Goal: Task Accomplishment & Management: Complete application form

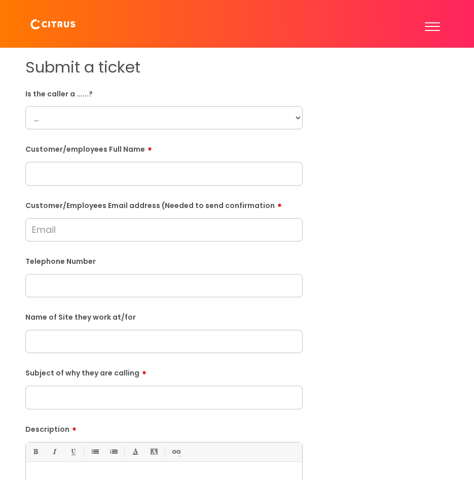
click at [103, 121] on select "... Citrus Customer Citrus Employee [DEMOGRAPHIC_DATA] Supplier" at bounding box center [163, 117] width 277 height 23
select select "Citrus Employee"
click at [25, 106] on select "... Citrus Customer Citrus Employee [DEMOGRAPHIC_DATA] Supplier" at bounding box center [163, 117] width 277 height 23
click at [135, 168] on input "text" at bounding box center [163, 173] width 277 height 23
click at [118, 175] on input "text" at bounding box center [163, 173] width 277 height 23
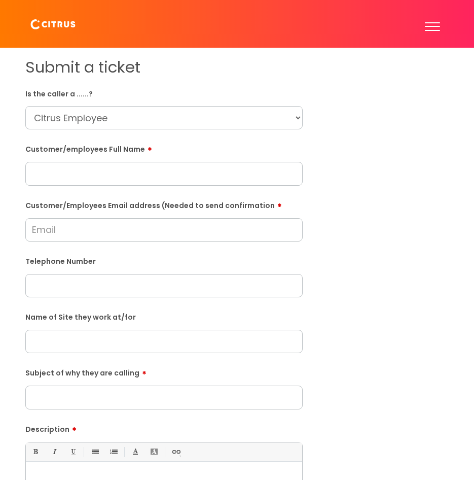
paste input "[PERSON_NAME]"
type input "[PERSON_NAME]"
click at [78, 226] on input "Customer/Employees Email address (Needed to send confirmation" at bounding box center [163, 229] width 277 height 23
paste input "[PERSON_NAME]"
click at [64, 236] on input "[PERSON_NAME] [EMAIL_ADDRESS][DOMAIN_NAME]" at bounding box center [163, 229] width 277 height 23
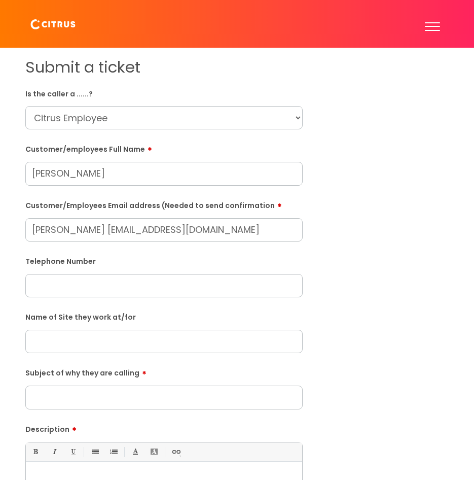
click at [61, 233] on input "[PERSON_NAME] [EMAIL_ADDRESS][DOMAIN_NAME]" at bounding box center [163, 229] width 277 height 23
type input "[EMAIL_ADDRESS][DOMAIN_NAME]"
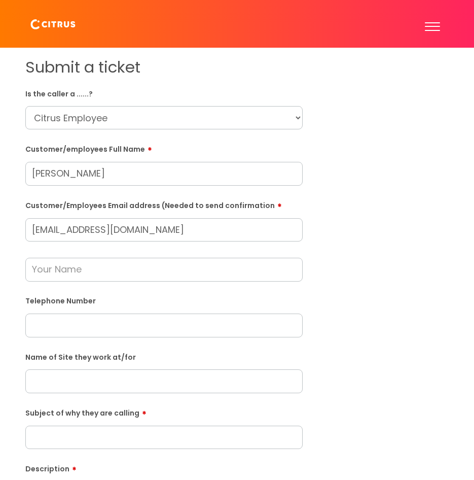
click at [47, 335] on input "text" at bounding box center [163, 324] width 277 height 23
paste input "07711816323"
click at [55, 325] on input "07711816323" at bounding box center [163, 324] width 277 height 23
type input "07711 816323"
click at [83, 369] on div "Name of Site they work at/for" at bounding box center [163, 370] width 277 height 45
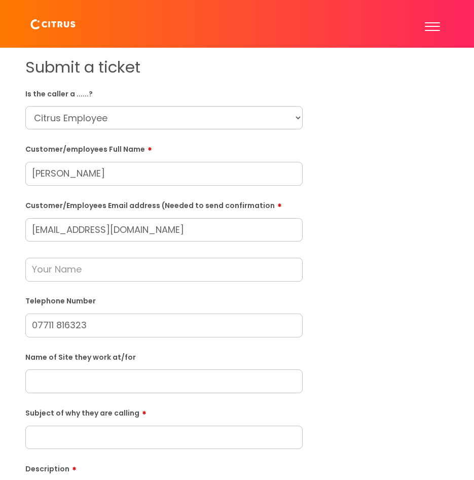
click at [93, 378] on input "text" at bounding box center [163, 380] width 277 height 23
click at [84, 382] on input "text" at bounding box center [163, 380] width 277 height 23
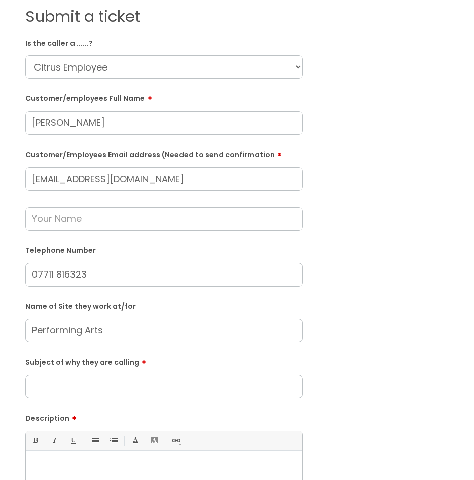
click at [107, 394] on input "Subject of why they are calling" at bounding box center [163, 386] width 277 height 23
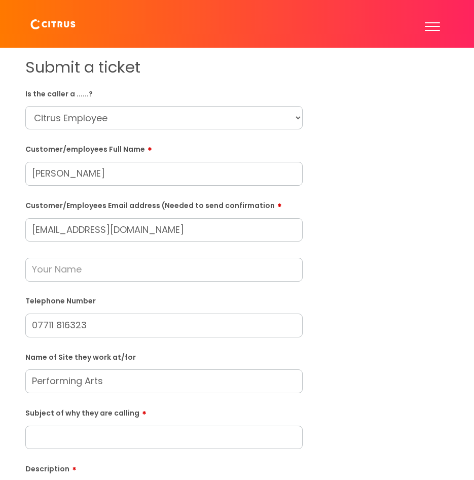
drag, startPoint x: 102, startPoint y: 267, endPoint x: 99, endPoint y: 277, distance: 10.6
click at [100, 272] on input "text" at bounding box center [163, 269] width 277 height 23
click at [222, 225] on input "[EMAIL_ADDRESS][DOMAIN_NAME]" at bounding box center [163, 229] width 277 height 23
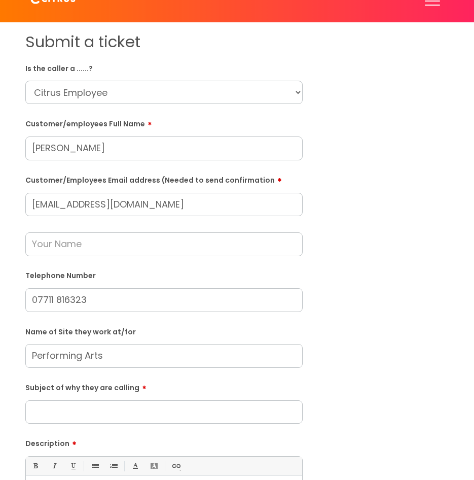
scroll to position [51, 0]
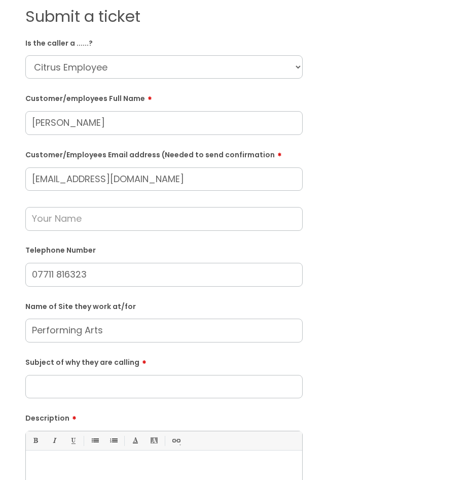
click at [150, 336] on input "Performing Arts" at bounding box center [163, 329] width 277 height 23
type input "Performing Arts."
click at [153, 389] on input "Subject of why they are calling" at bounding box center [163, 386] width 277 height 23
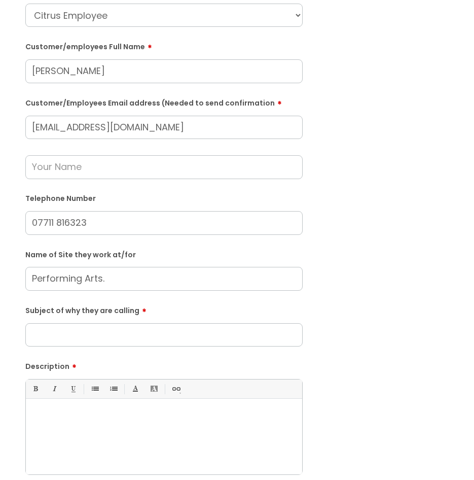
scroll to position [101, 0]
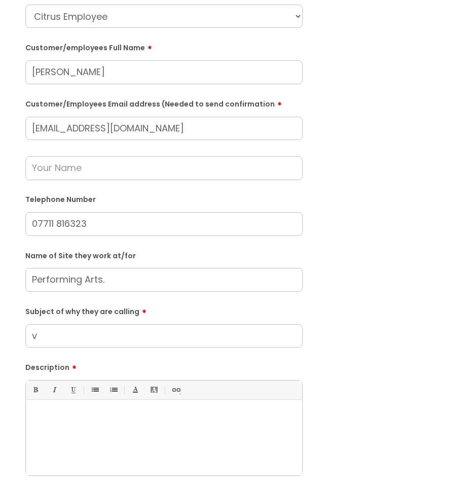
type input "v"
click at [130, 285] on input "Performing Arts." at bounding box center [163, 279] width 277 height 23
paste input "[GEOGRAPHIC_DATA]"
type input "Performing Arts. [GEOGRAPHIC_DATA]"
click at [115, 347] on input "v" at bounding box center [163, 335] width 277 height 23
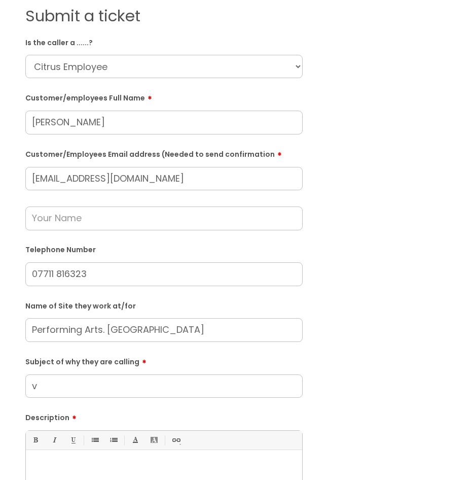
scroll to position [0, 0]
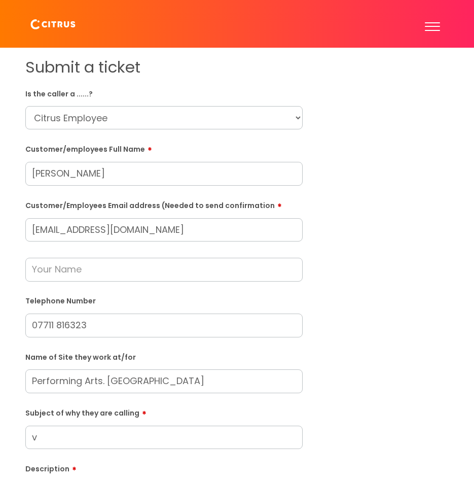
click at [87, 273] on input "text" at bounding box center [163, 269] width 277 height 23
drag, startPoint x: 62, startPoint y: 231, endPoint x: 67, endPoint y: 228, distance: 5.7
click at [62, 230] on input "[EMAIL_ADDRESS][DOMAIN_NAME]" at bounding box center [163, 229] width 277 height 23
click at [37, 230] on input "[EMAIL_ADDRESS][DOMAIN_NAME]" at bounding box center [163, 229] width 277 height 23
type input "[EMAIL_ADDRESS][DOMAIN_NAME]"
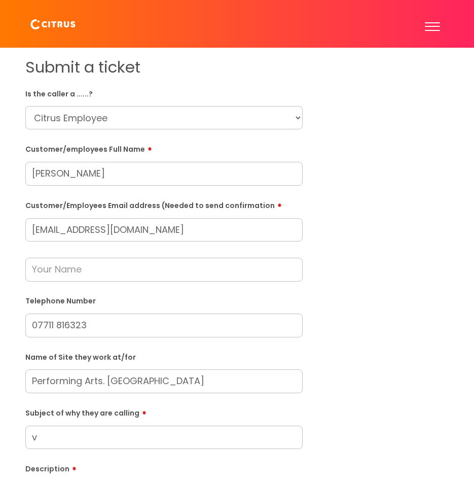
click at [191, 125] on select "... Citrus Customer Citrus Employee [DEMOGRAPHIC_DATA] Supplier" at bounding box center [163, 117] width 277 height 23
click at [375, 179] on div "Submit a ticket Is the caller a ......? ... Citrus Customer Citrus Employee [DE…" at bounding box center [237, 365] width 439 height 615
drag, startPoint x: 104, startPoint y: 176, endPoint x: 7, endPoint y: 179, distance: 97.9
click at [7, 179] on div "Submit a ticket Is the caller a ......? ... Citrus Customer Citrus Employee [DE…" at bounding box center [237, 382] width 474 height 668
click at [96, 183] on input "text" at bounding box center [163, 173] width 277 height 23
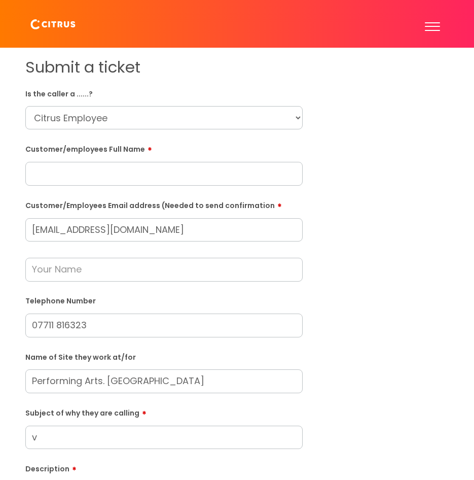
paste input "[PERSON_NAME]"
type input "[PERSON_NAME]"
click at [135, 256] on div at bounding box center [163, 261] width 277 height 40
click at [140, 269] on input "text" at bounding box center [163, 269] width 277 height 23
paste input "[PERSON_NAME]"
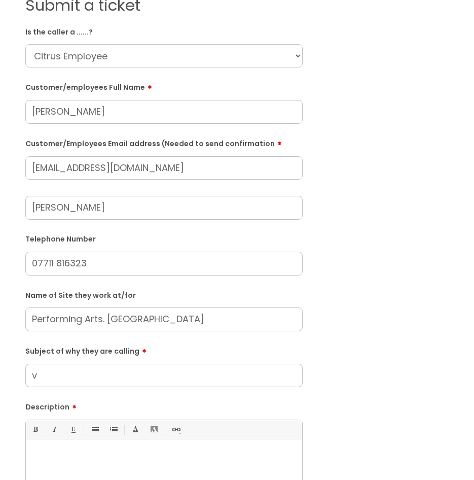
scroll to position [101, 0]
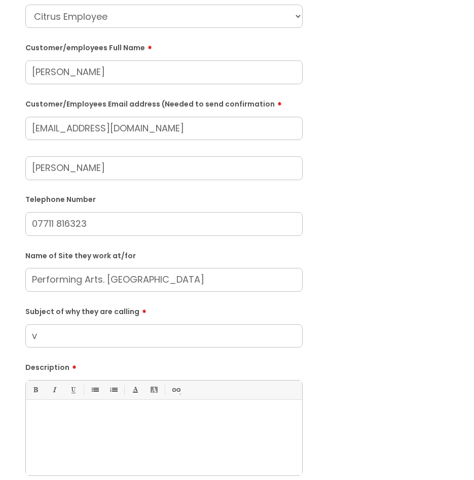
type input "[PERSON_NAME]"
click at [92, 339] on input "v" at bounding box center [163, 335] width 277 height 23
type input "C"
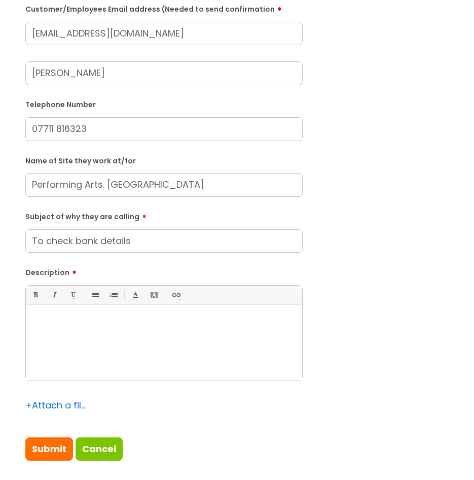
scroll to position [254, 0]
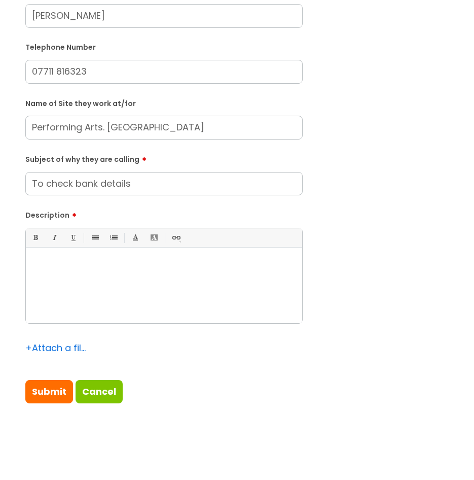
type input "To check bank details"
click at [114, 268] on p at bounding box center [163, 265] width 261 height 9
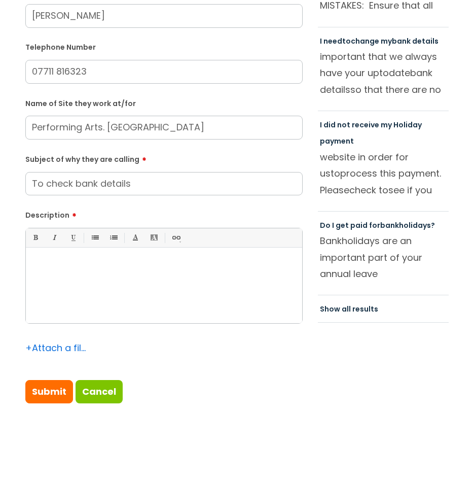
click at [127, 250] on div "Bold (Ctrl-B) Italic (Ctrl-I) Underline(Ctrl-U) • Unordered List (Ctrl-Shift-7)…" at bounding box center [163, 275] width 277 height 95
click at [130, 271] on div at bounding box center [164, 288] width 276 height 70
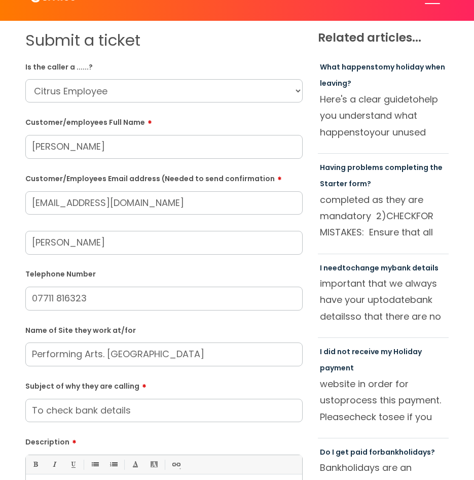
scroll to position [0, 0]
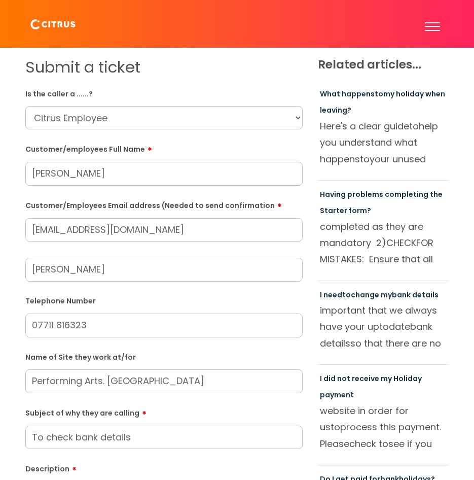
drag, startPoint x: 188, startPoint y: 231, endPoint x: 7, endPoint y: 245, distance: 182.1
click at [7, 245] on div "Submit a ticket Is the caller a ......? ... Citrus Customer Citrus Employee [DE…" at bounding box center [237, 382] width 474 height 668
paste input "Email :"
drag, startPoint x: 63, startPoint y: 234, endPoint x: 7, endPoint y: 235, distance: 56.8
click at [7, 235] on div "Submit a ticket Is the caller a ......? ... Citrus Customer Citrus Employee [DE…" at bounding box center [237, 382] width 474 height 668
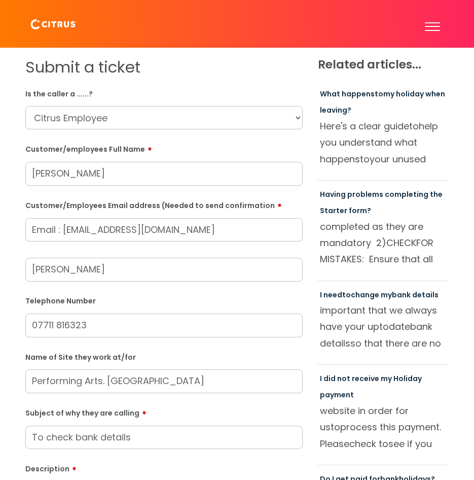
type input "[EMAIL_ADDRESS][DOMAIN_NAME]"
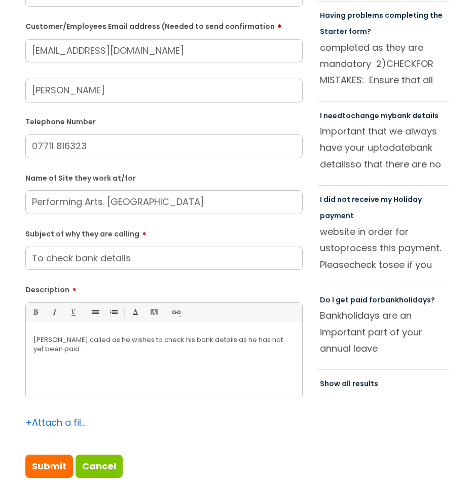
scroll to position [304, 0]
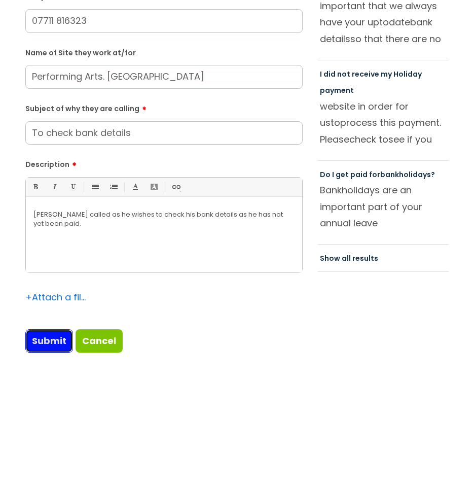
click at [59, 344] on input "Submit" at bounding box center [49, 340] width 48 height 23
type input "Please Wait..."
